Goal: Use online tool/utility: Utilize a website feature to perform a specific function

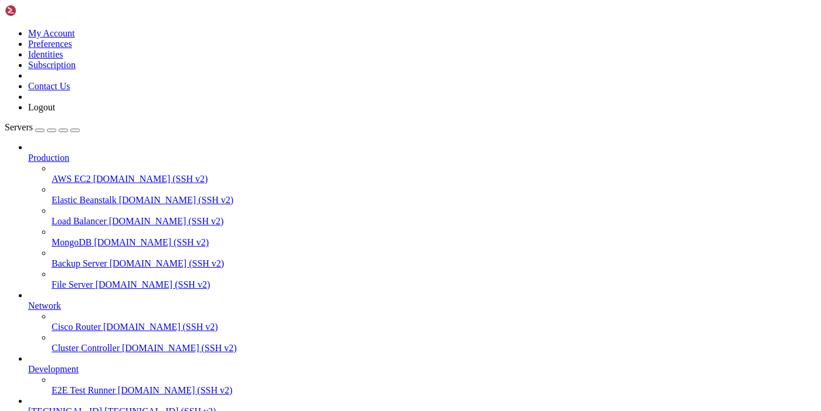
scroll to position [63, 0]
click at [104, 406] on span "[TECHNICAL_ID] (SSH v2)" at bounding box center [159, 411] width 111 height 10
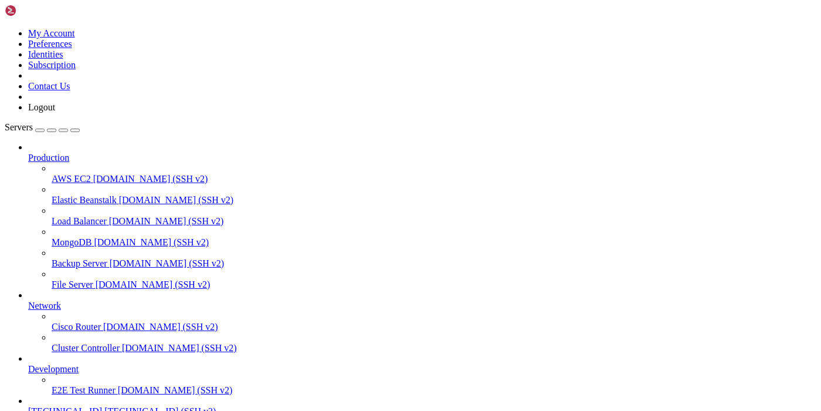
scroll to position [63, 0]
click at [93, 406] on span "[TECHNICAL_ID]" at bounding box center [65, 411] width 74 height 10
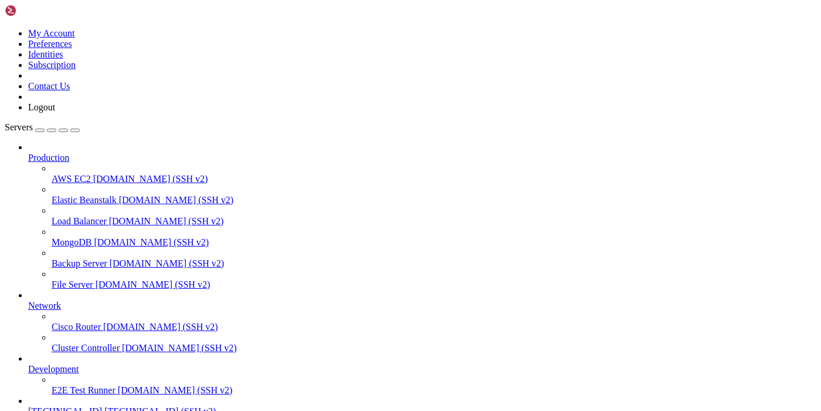
type input "/root"
